Goal: Information Seeking & Learning: Learn about a topic

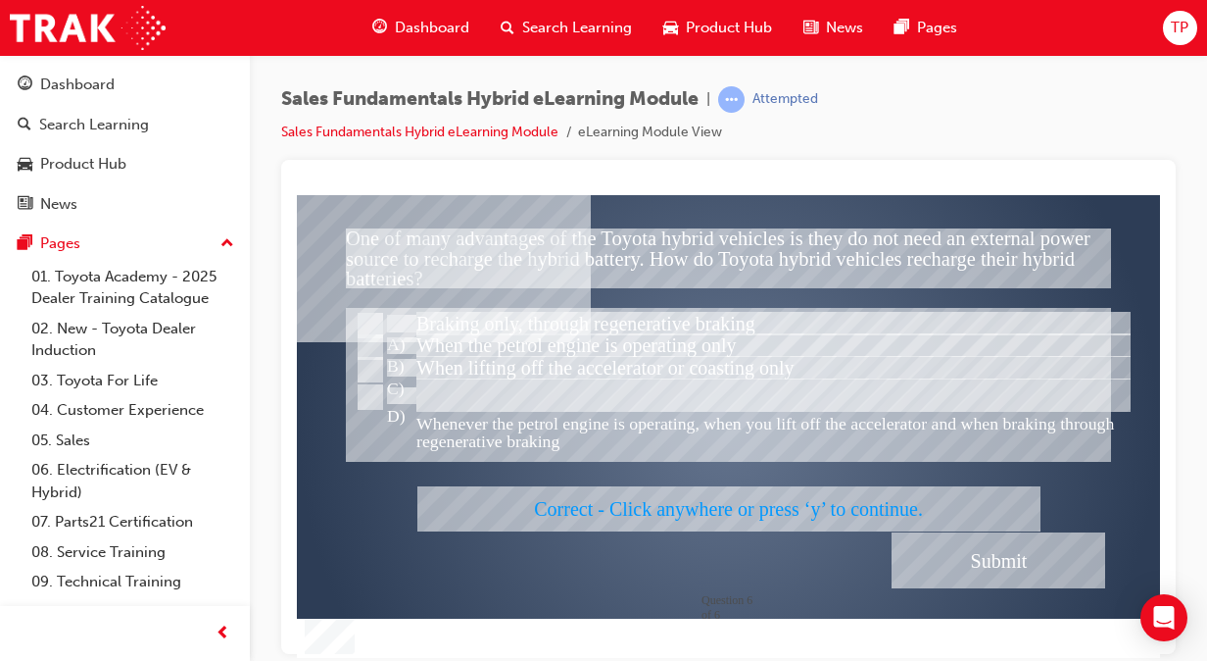
click at [974, 538] on div at bounding box center [728, 425] width 863 height 463
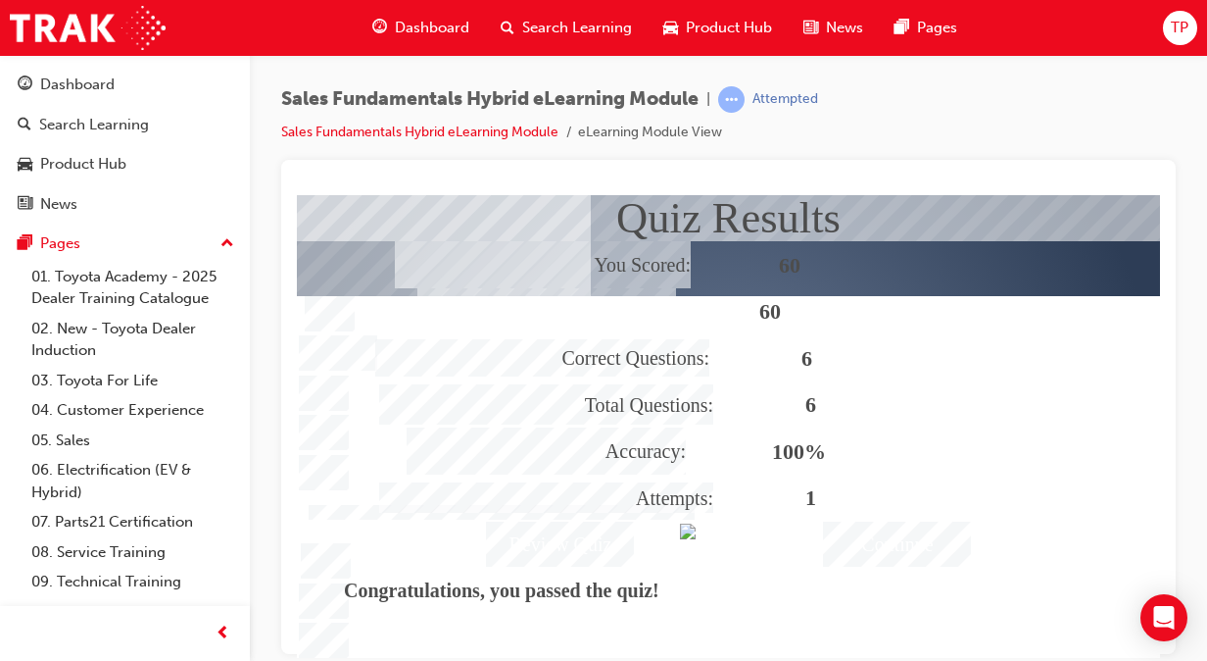
click at [937, 548] on div "Continue" at bounding box center [897, 542] width 148 height 45
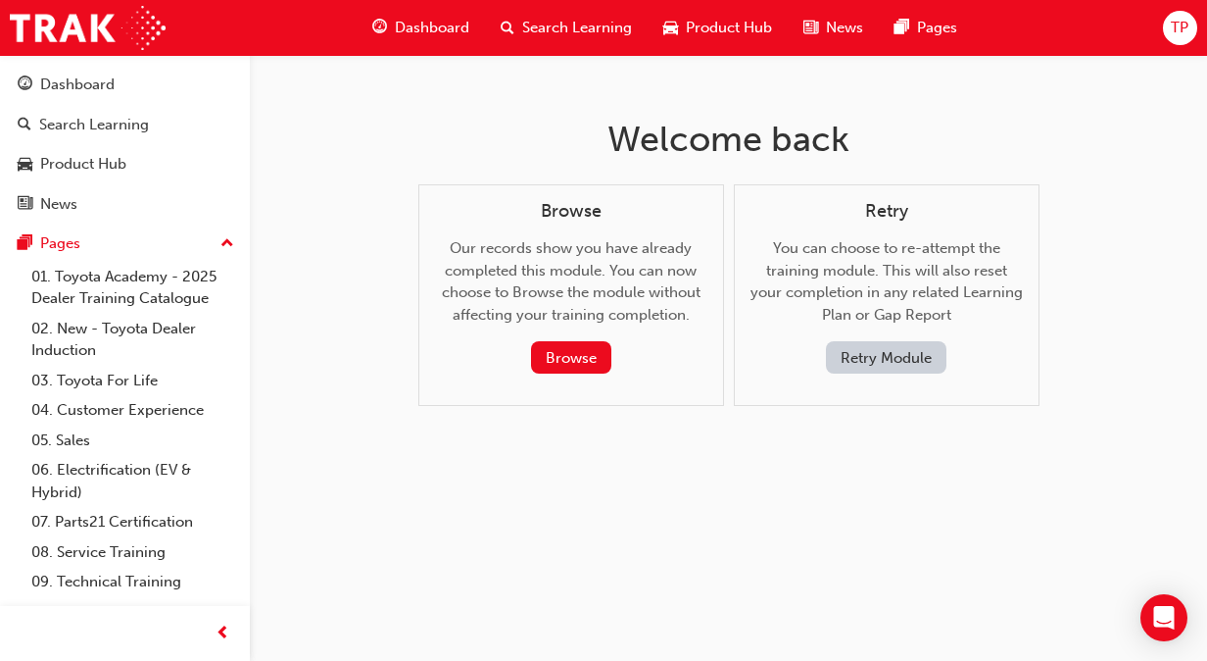
click at [436, 39] on div "Dashboard" at bounding box center [421, 28] width 128 height 40
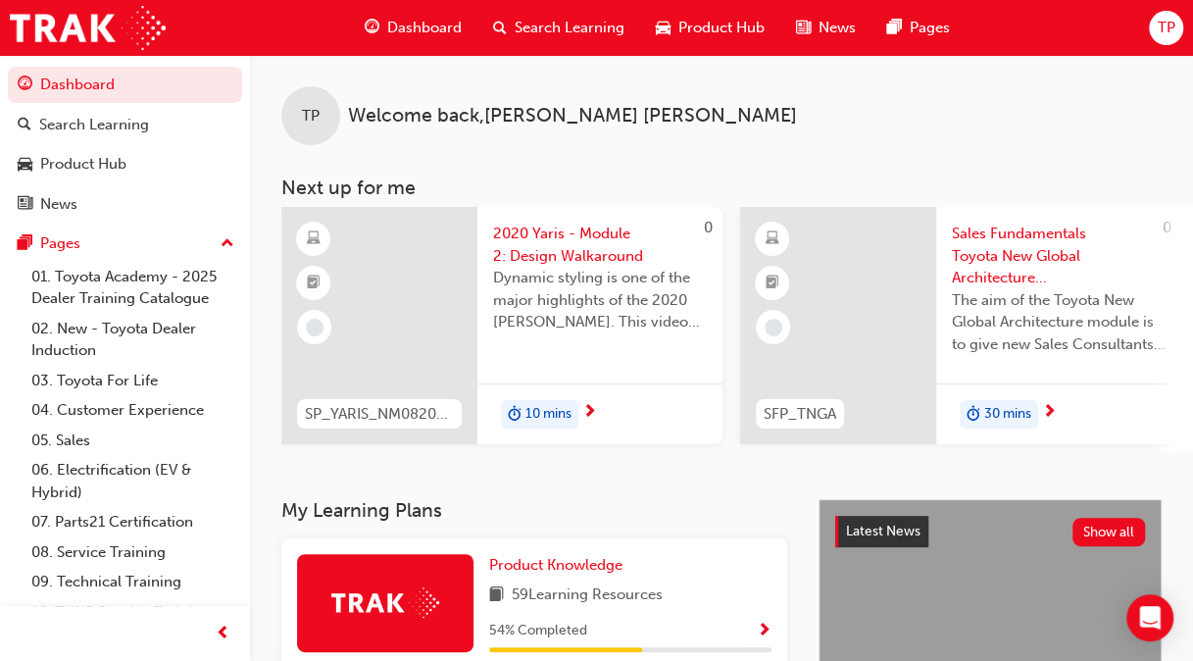
click at [418, 34] on span "Dashboard" at bounding box center [424, 28] width 74 height 23
click at [418, 17] on span "Dashboard" at bounding box center [424, 28] width 74 height 23
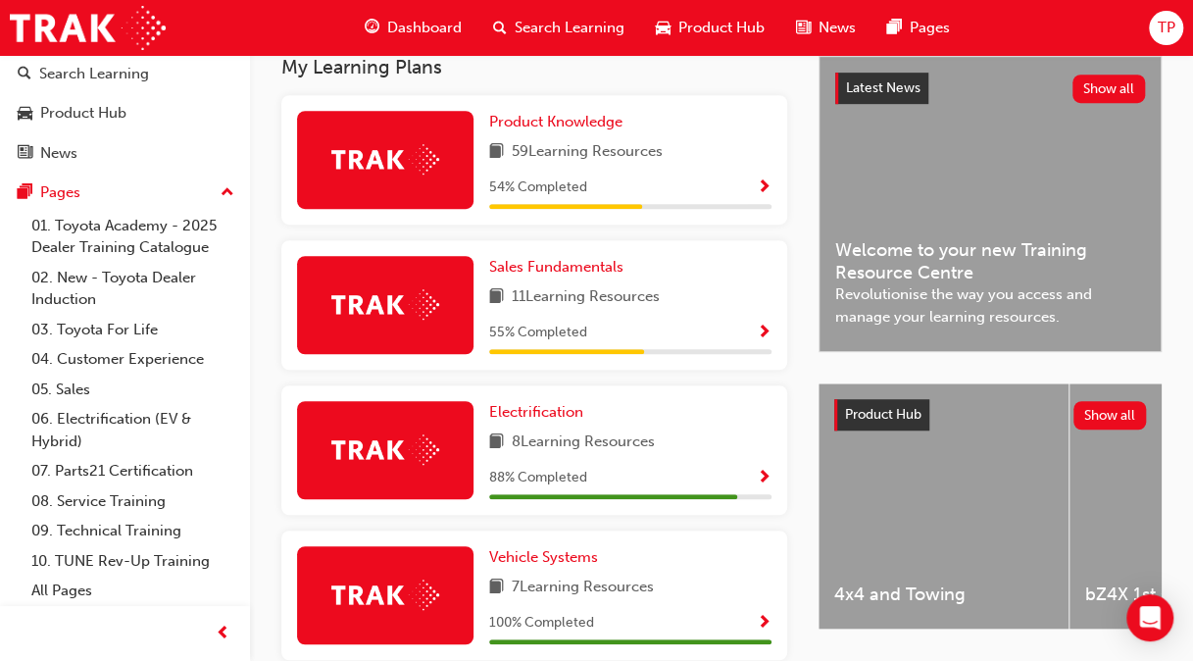
scroll to position [466, 0]
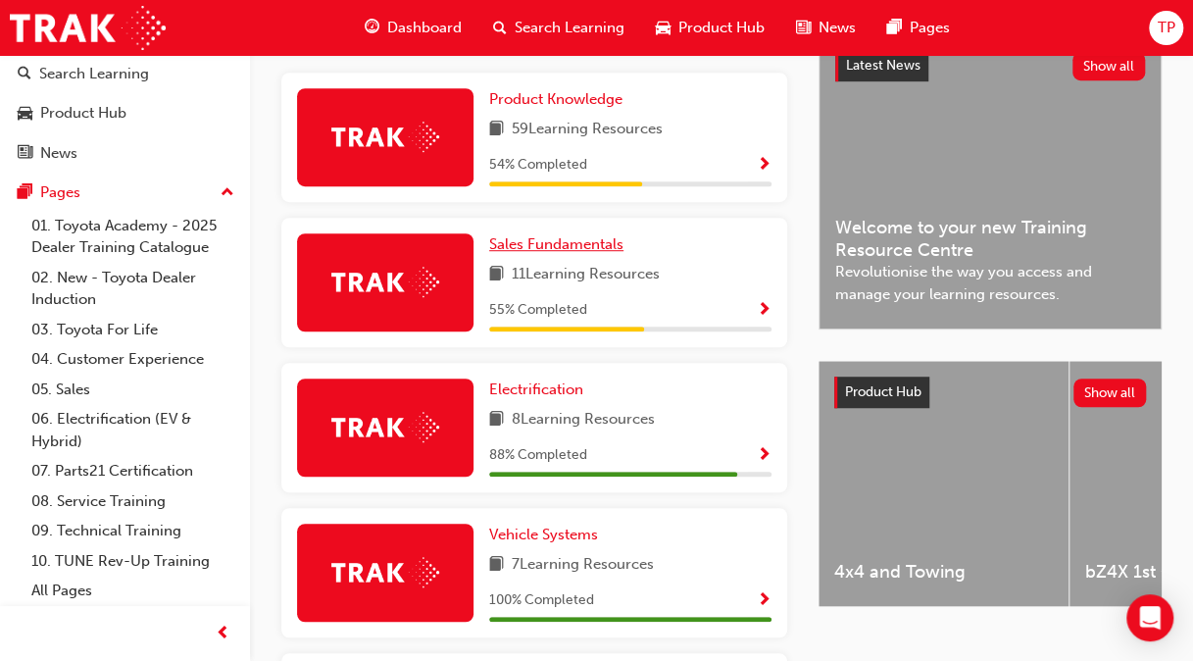
click at [558, 253] on span "Sales Fundamentals" at bounding box center [556, 244] width 134 height 18
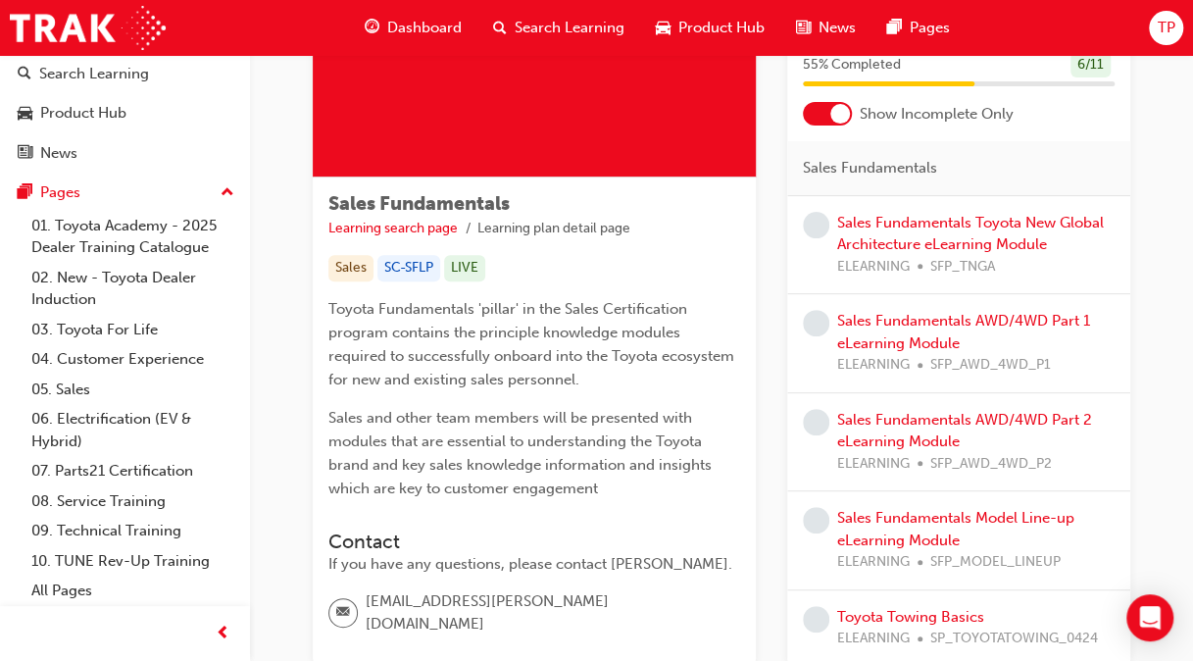
scroll to position [82, 0]
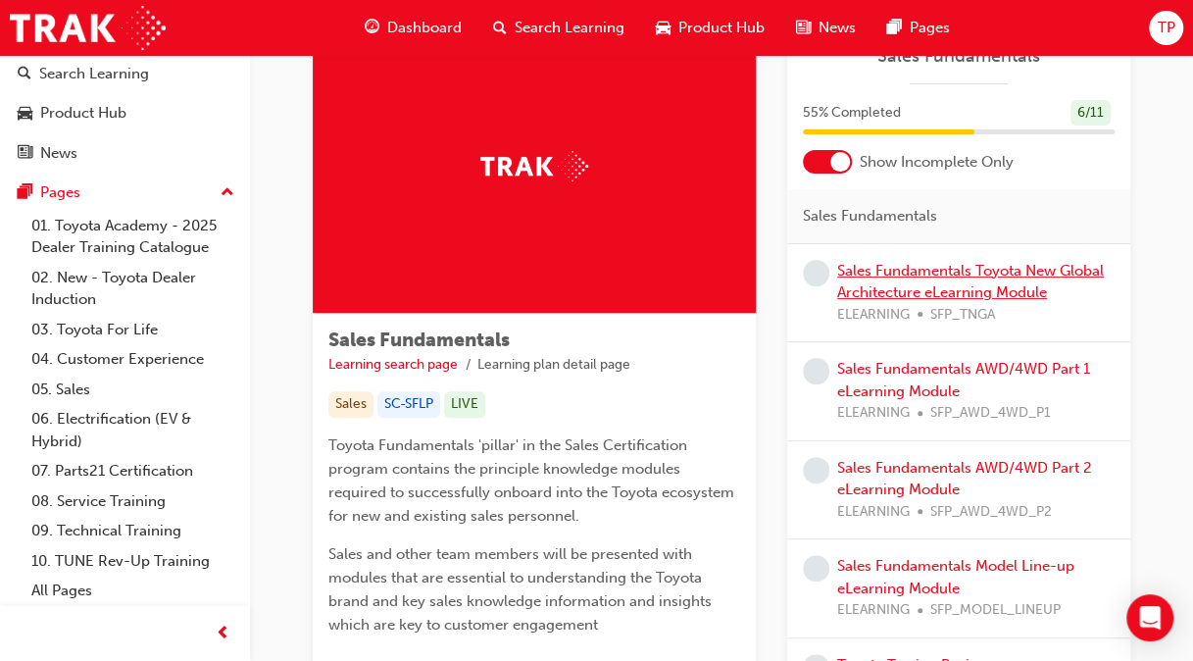
click at [941, 267] on link "Sales Fundamentals Toyota New Global Architecture eLearning Module" at bounding box center [970, 282] width 267 height 40
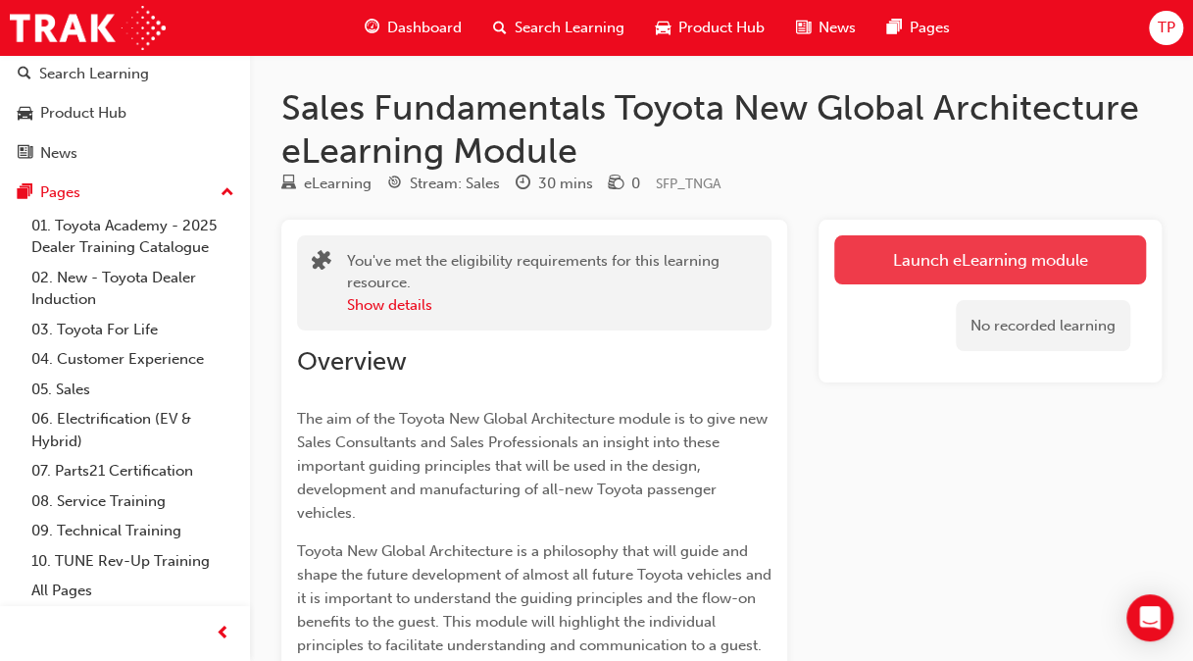
click at [973, 274] on link "Launch eLearning module" at bounding box center [990, 259] width 312 height 49
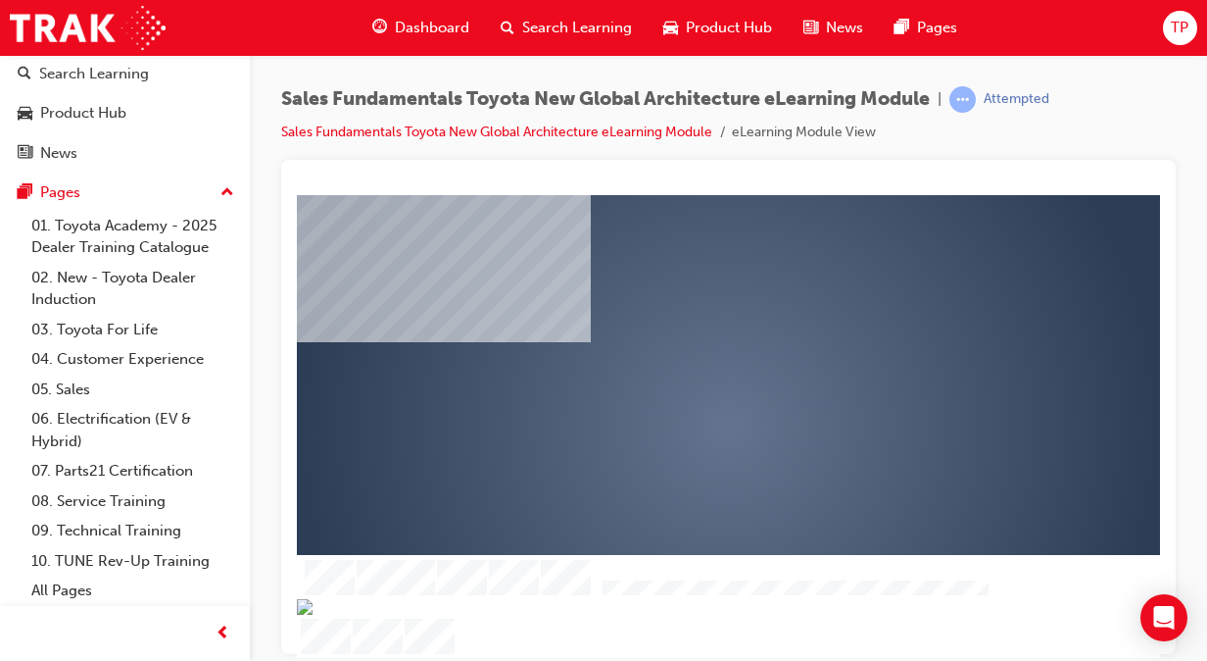
click at [672, 369] on div "play" at bounding box center [672, 369] width 0 height 0
